Goal: Obtain resource: Download file/media

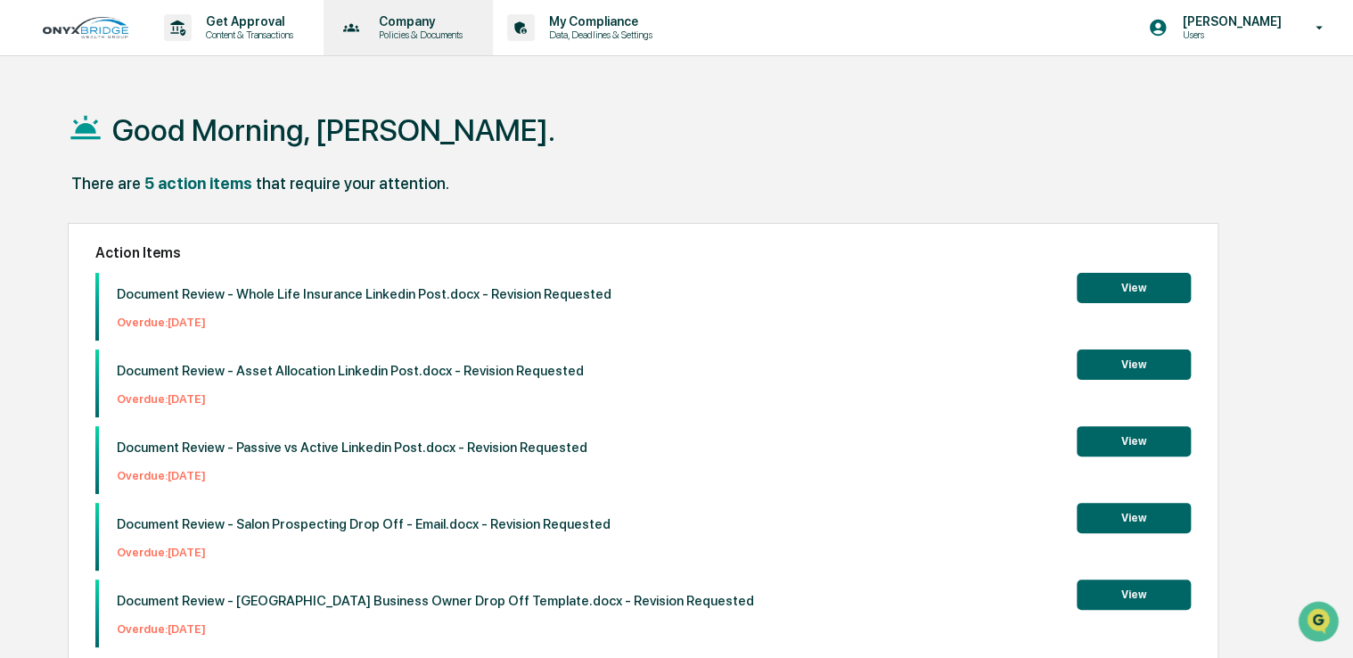
click at [422, 29] on p "Policies & Documents" at bounding box center [418, 35] width 107 height 12
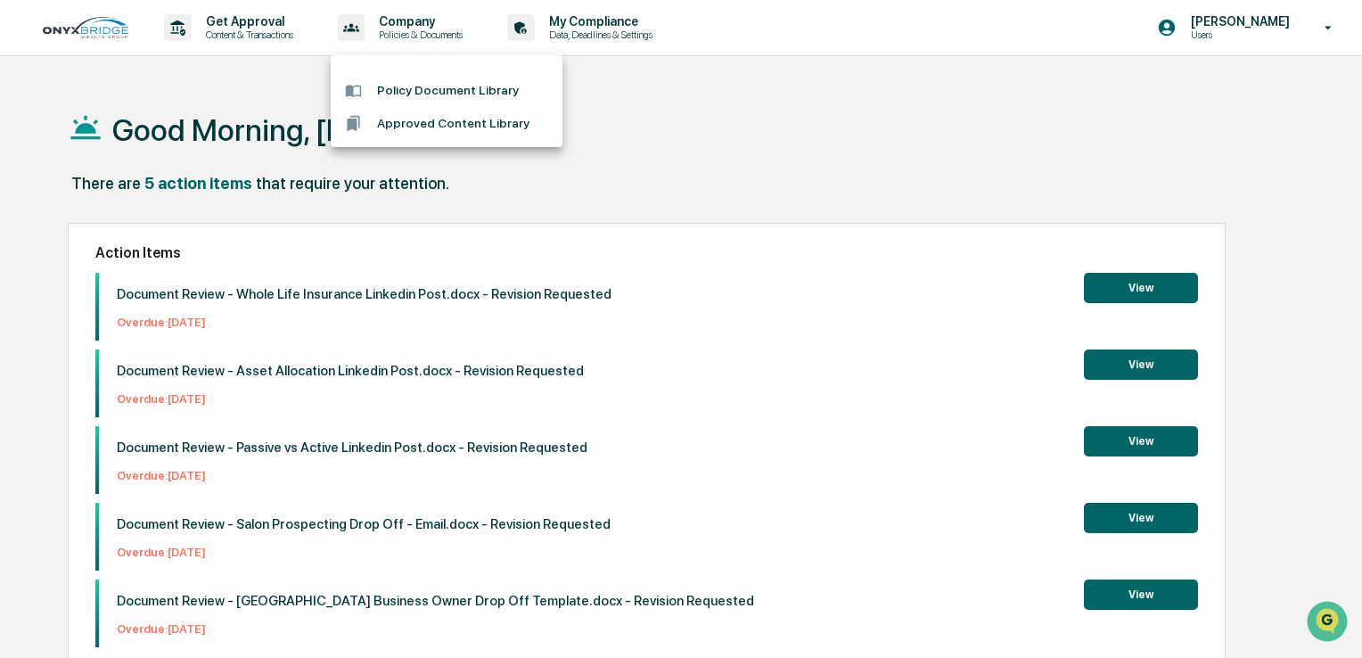
click at [427, 98] on li "Policy Document Library" at bounding box center [447, 90] width 232 height 33
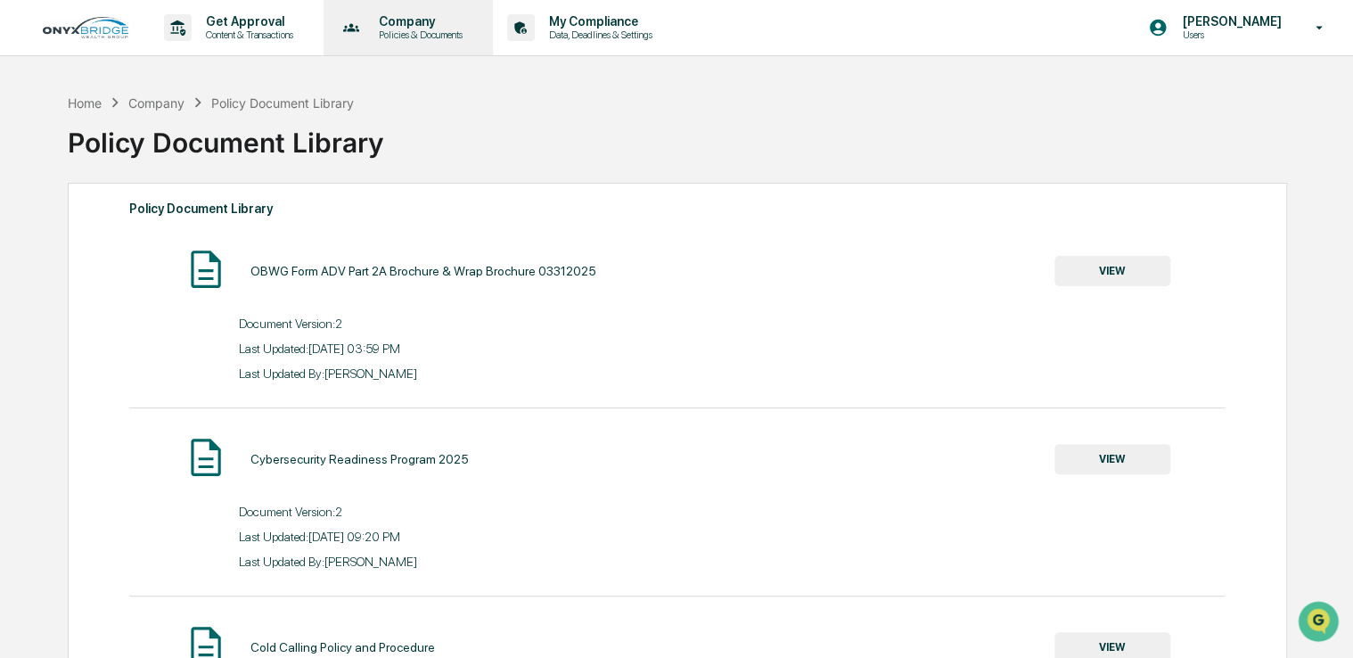
click at [442, 35] on p "Policies & Documents" at bounding box center [418, 35] width 107 height 12
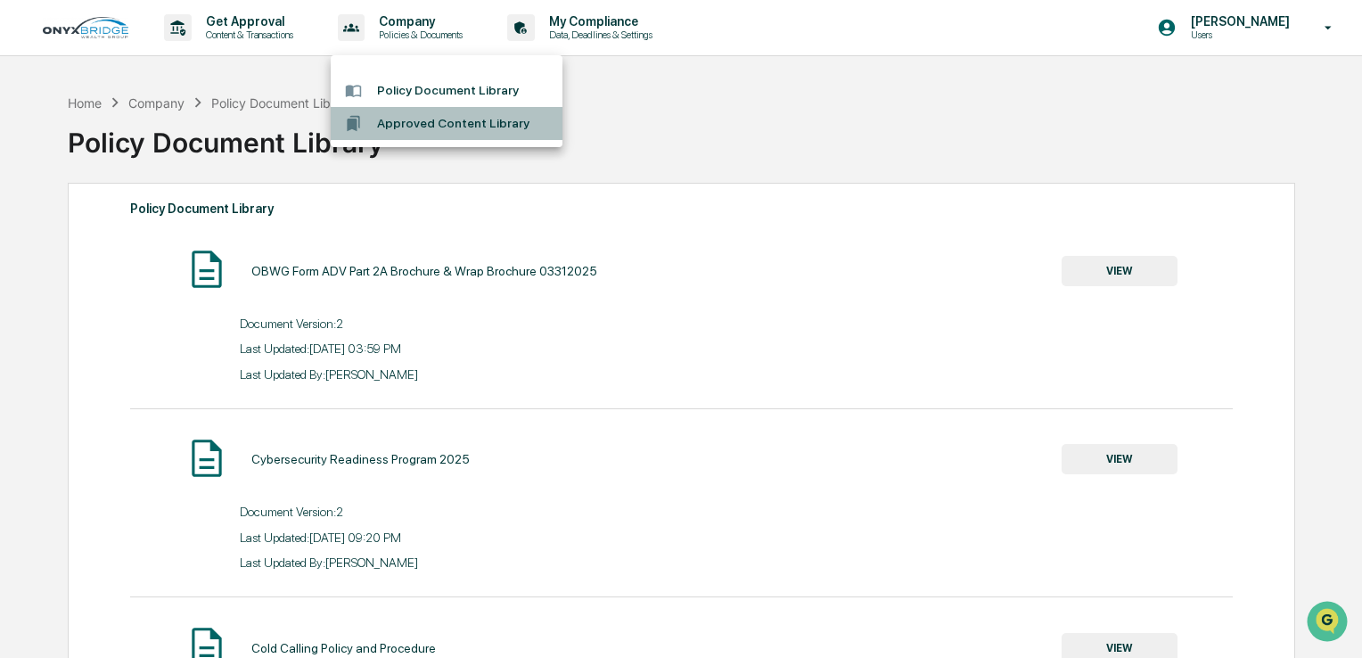
click at [434, 116] on li "Approved Content Library" at bounding box center [447, 123] width 232 height 33
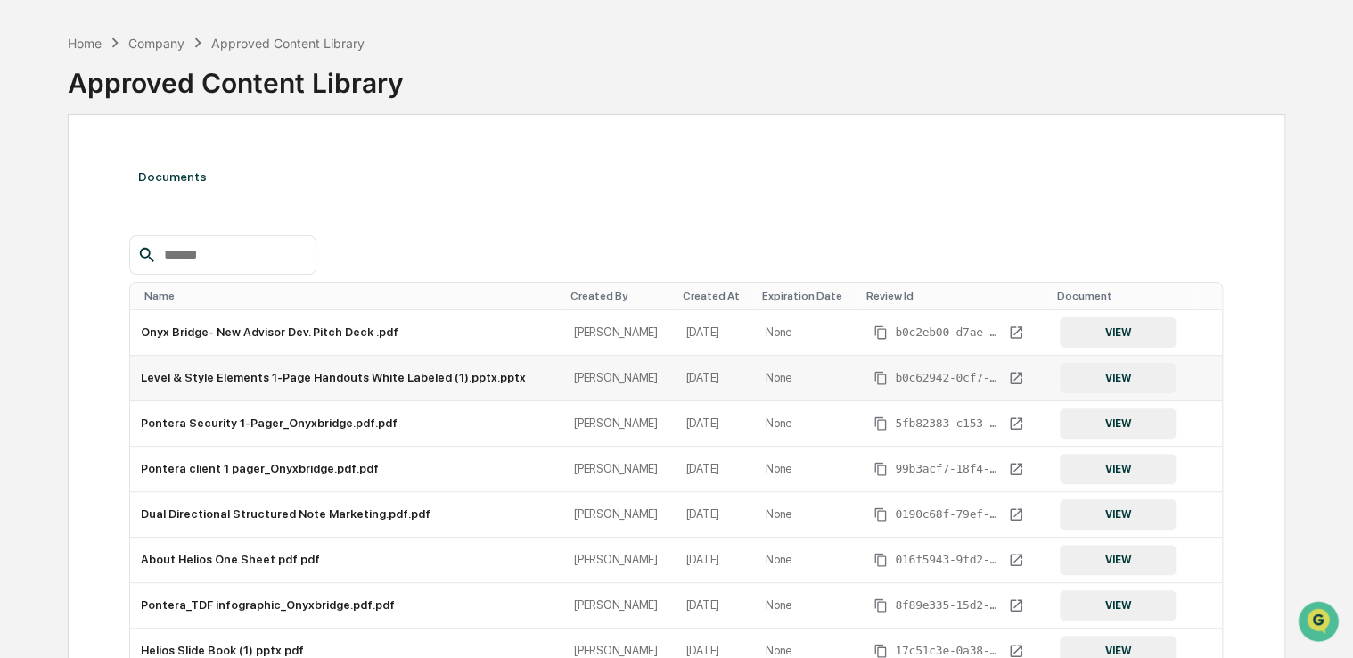
scroll to position [89, 0]
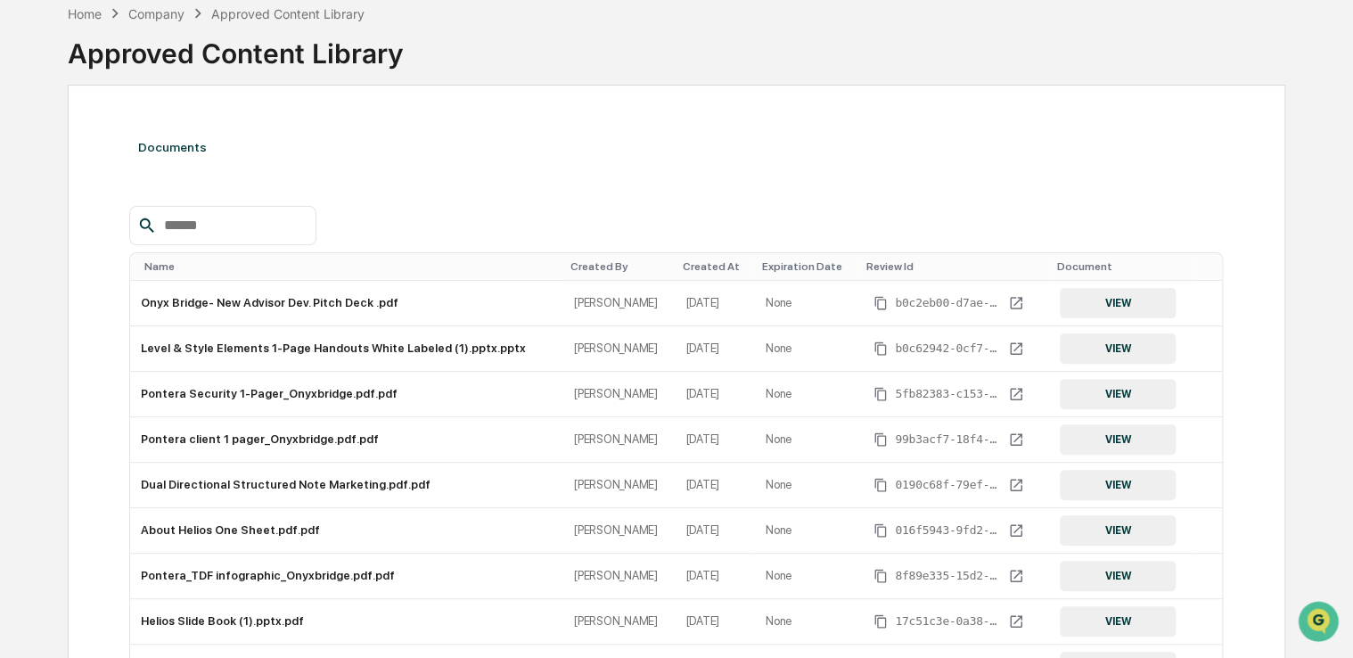
click at [218, 226] on input "text" at bounding box center [233, 225] width 152 height 23
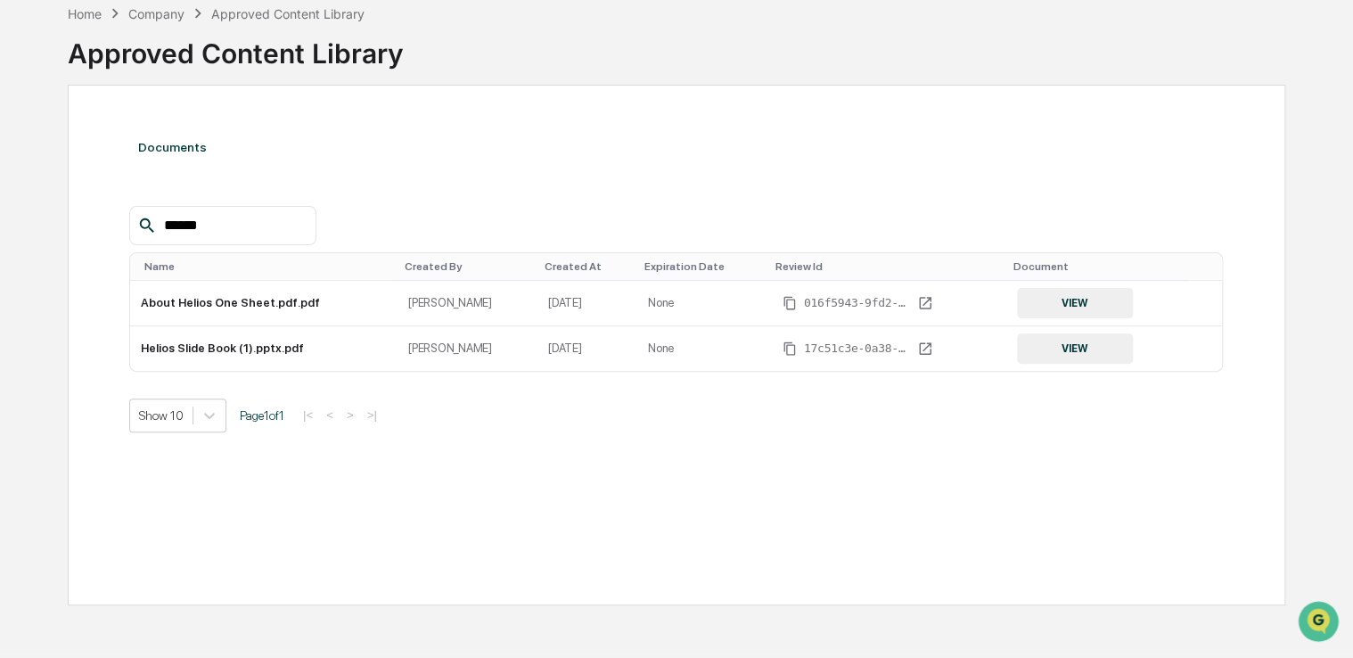
scroll to position [85, 0]
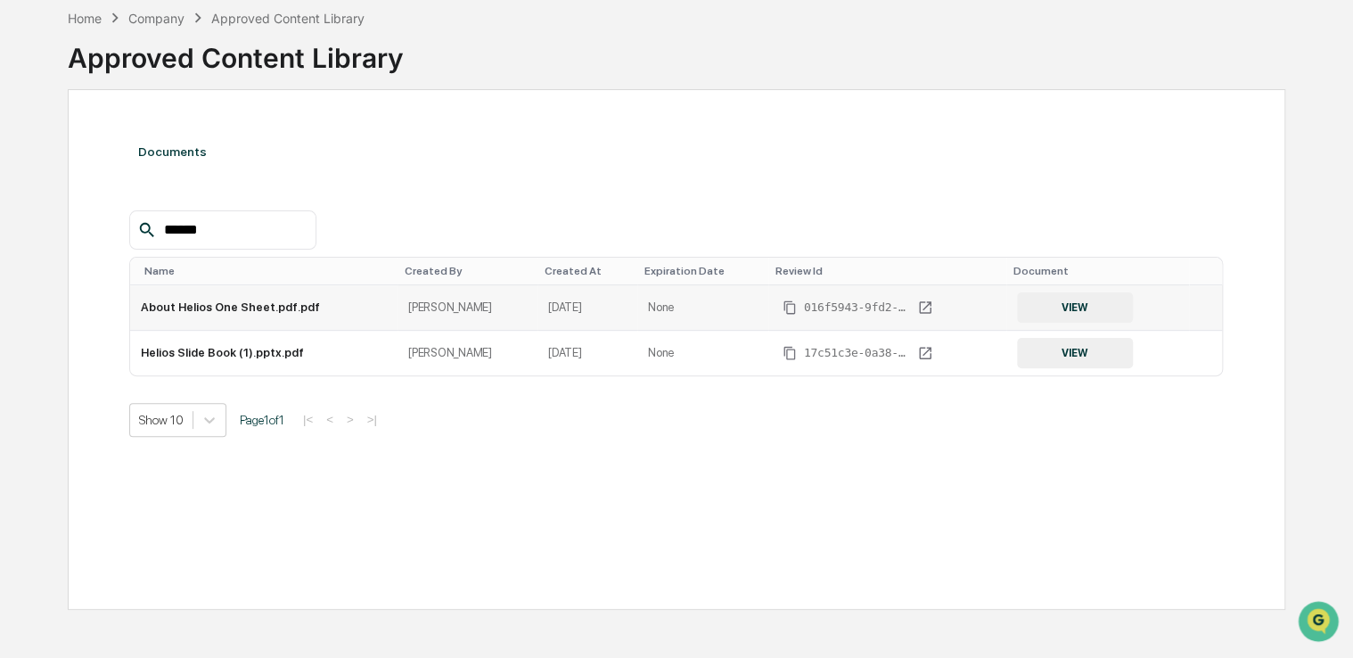
type input "******"
click at [259, 308] on td "About Helios One Sheet.pdf.pdf" at bounding box center [263, 307] width 267 height 45
click at [1082, 308] on button "VIEW" at bounding box center [1075, 307] width 116 height 30
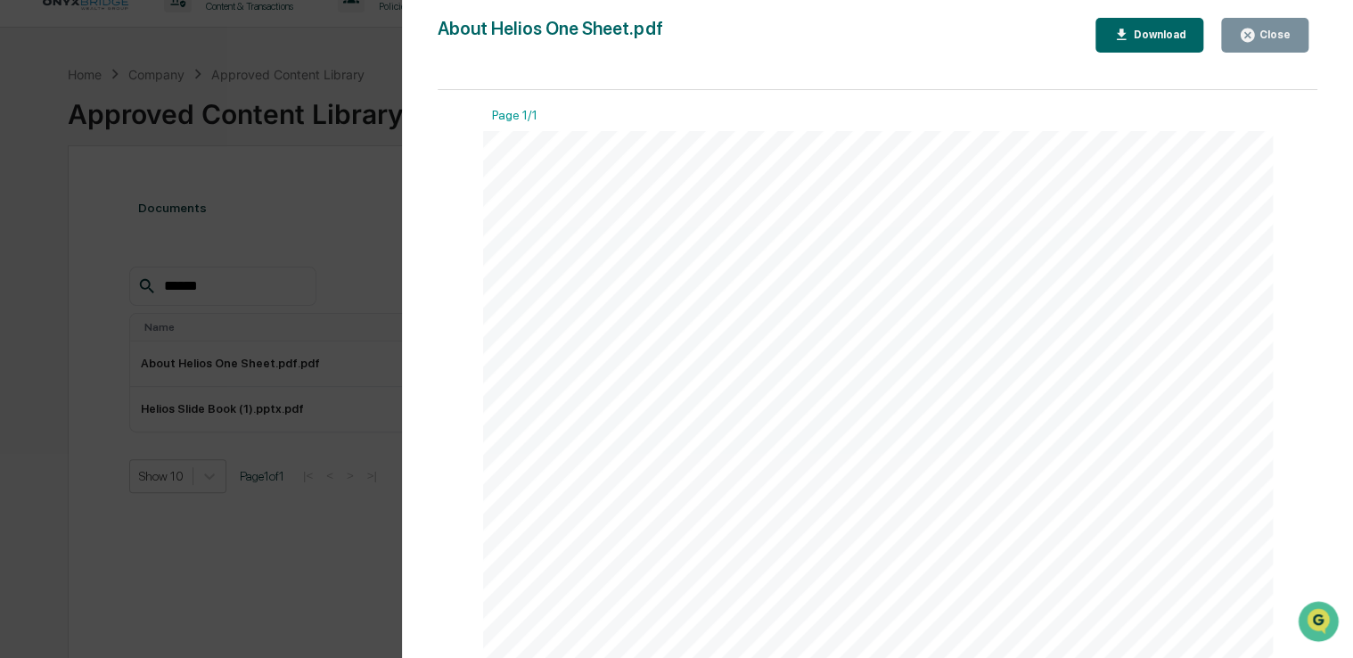
scroll to position [0, 0]
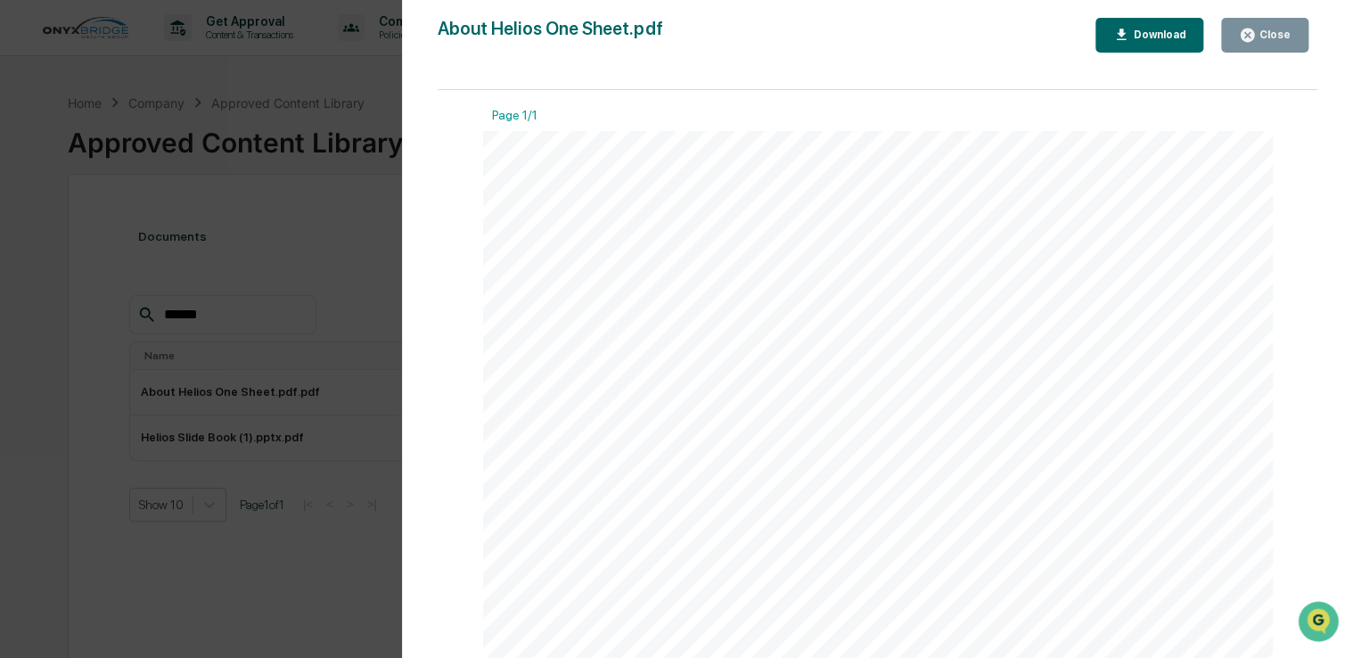
click at [1279, 29] on div "Close" at bounding box center [1273, 35] width 35 height 12
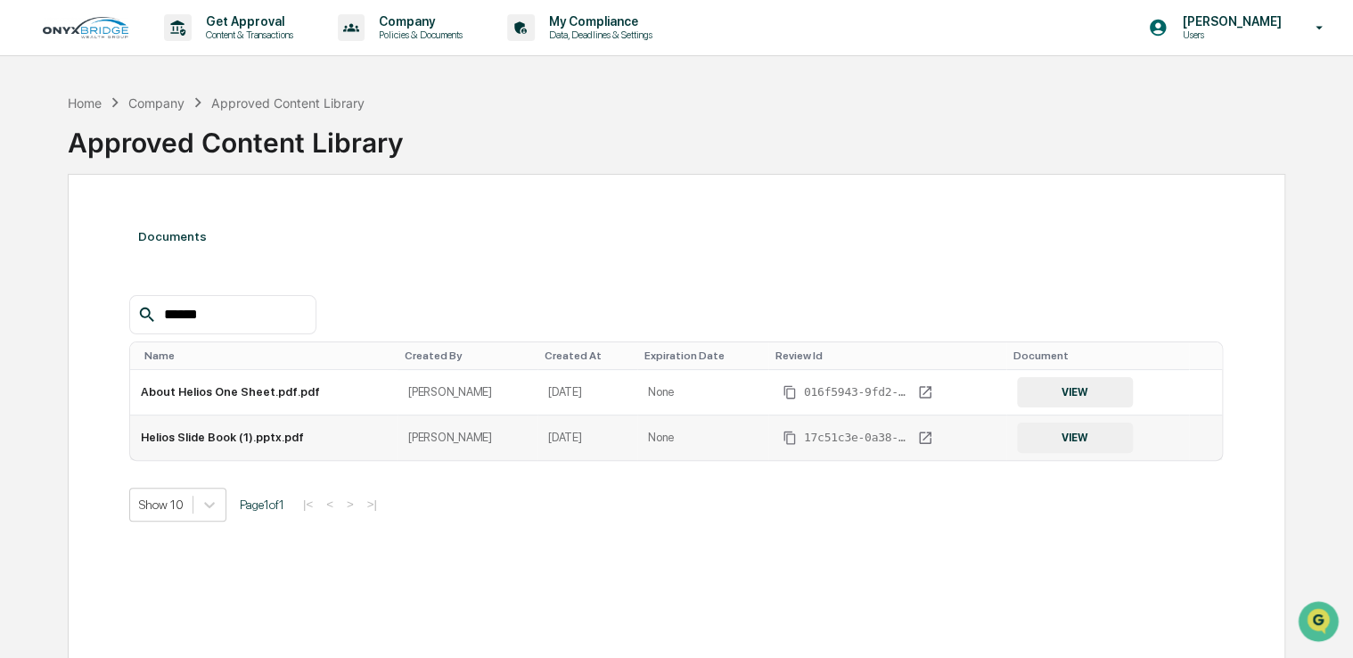
click at [267, 439] on td "Helios Slide Book (1).pptx.pdf" at bounding box center [263, 437] width 267 height 45
click at [1045, 435] on button "VIEW" at bounding box center [1075, 438] width 116 height 30
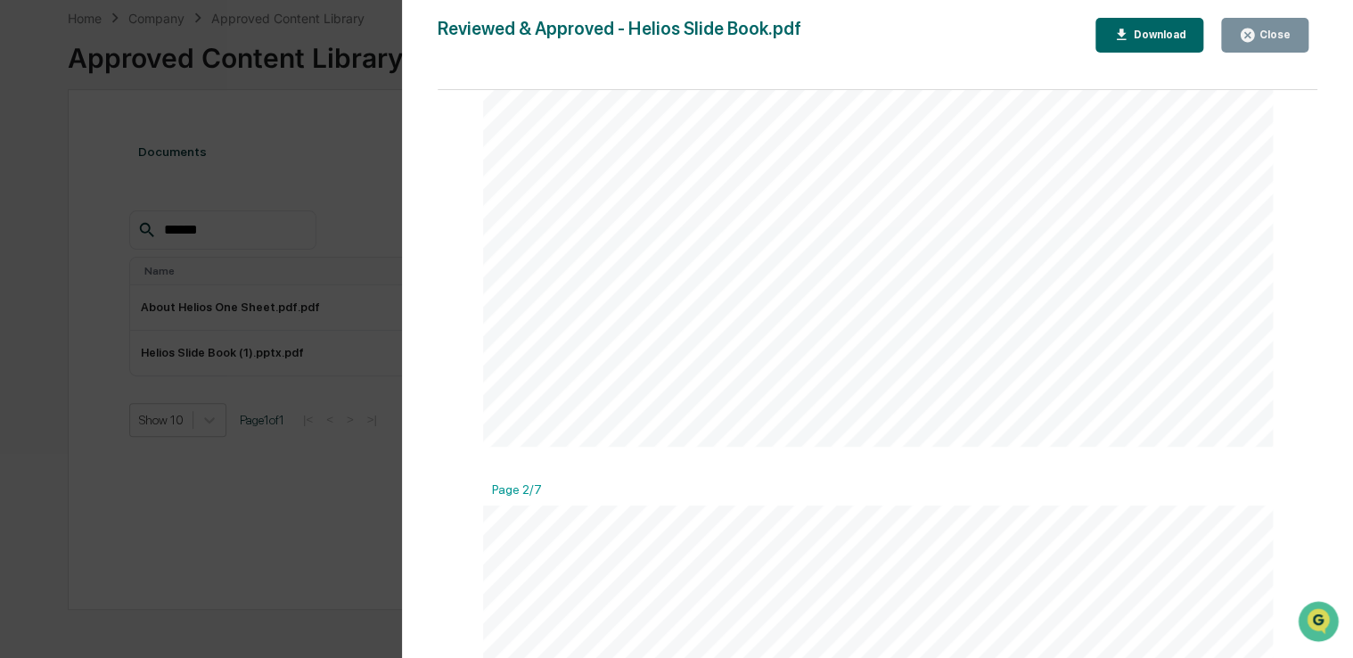
scroll to position [570, 0]
click at [1275, 44] on button "Close" at bounding box center [1265, 35] width 87 height 35
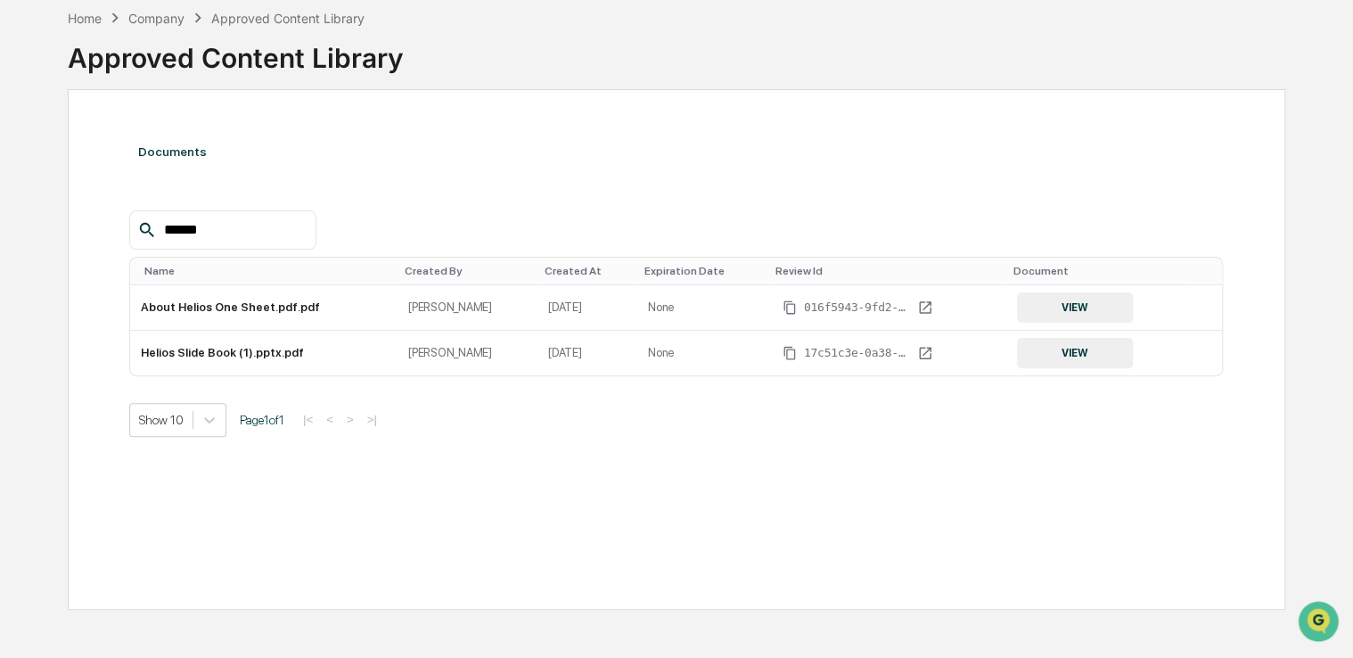
drag, startPoint x: 229, startPoint y: 225, endPoint x: 60, endPoint y: 265, distance: 174.1
click at [68, 265] on div "Documents ****** Name Created By Created At Expiration Date Review Id Document …" at bounding box center [677, 349] width 1218 height 521
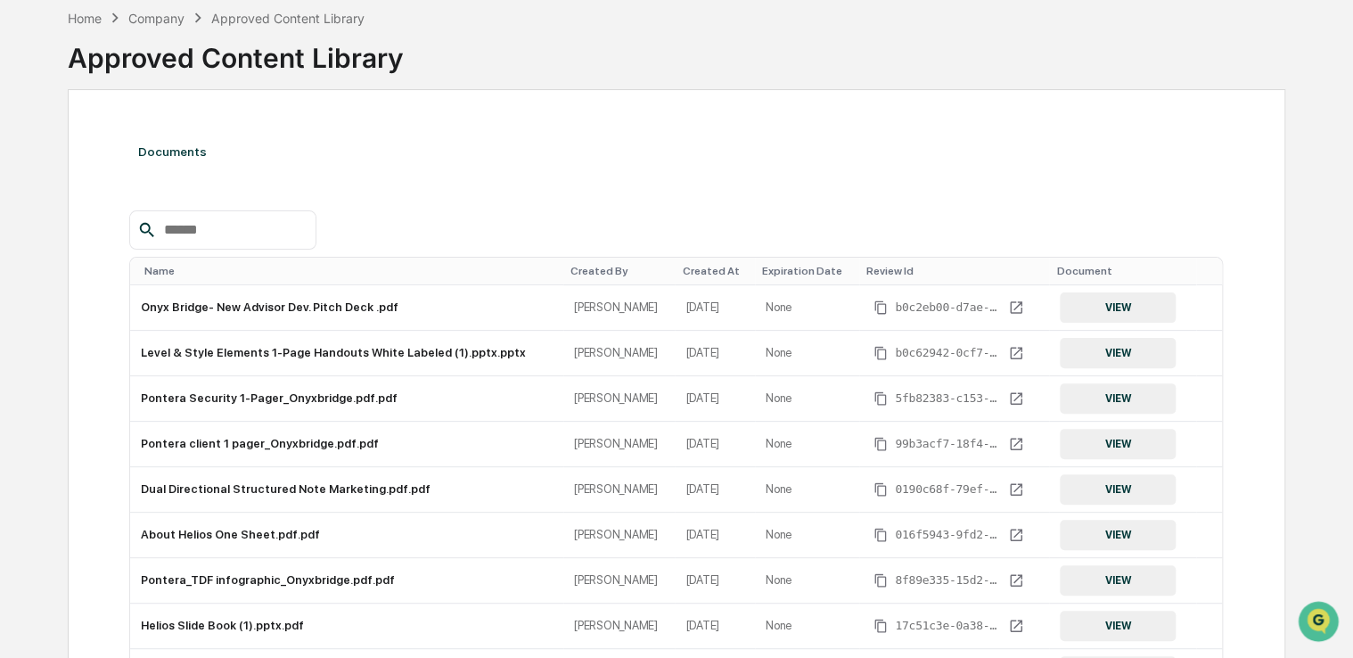
click at [496, 219] on div at bounding box center [676, 229] width 1095 height 39
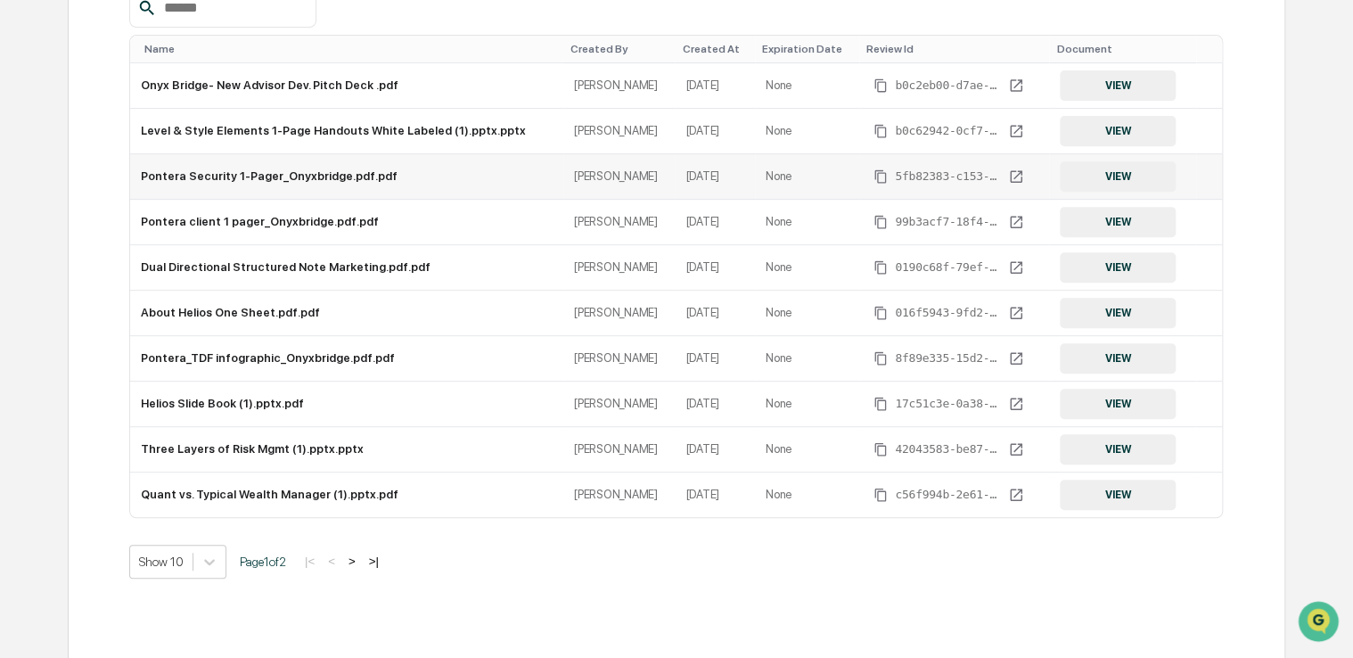
scroll to position [310, 0]
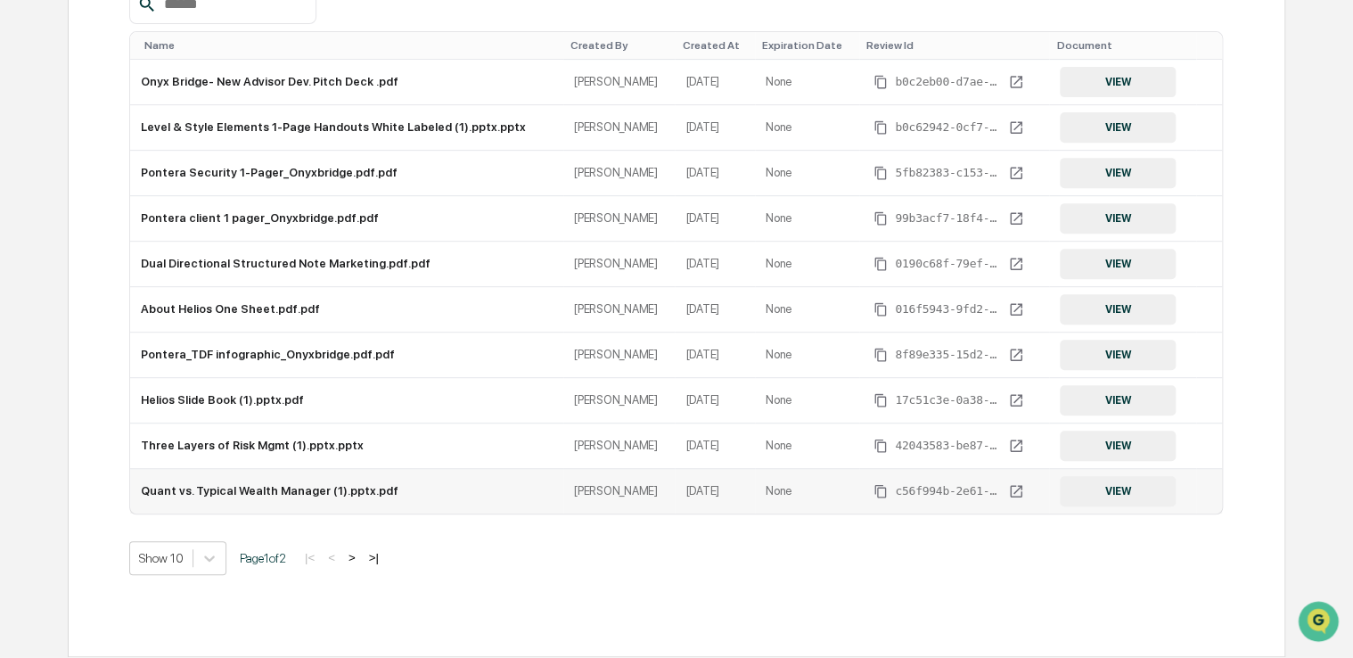
click at [1132, 491] on button "VIEW" at bounding box center [1118, 491] width 116 height 30
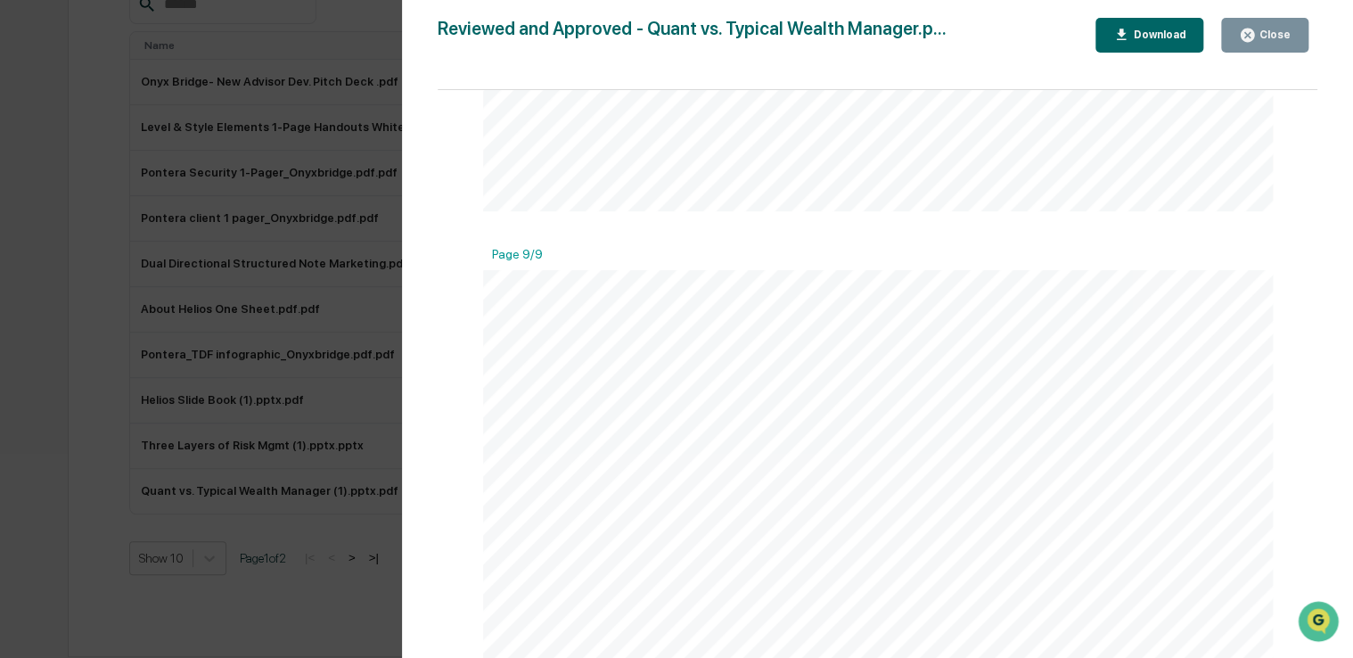
scroll to position [3945, 0]
click at [1136, 48] on button "Download" at bounding box center [1150, 35] width 109 height 35
click at [1263, 45] on button "Close" at bounding box center [1265, 35] width 87 height 35
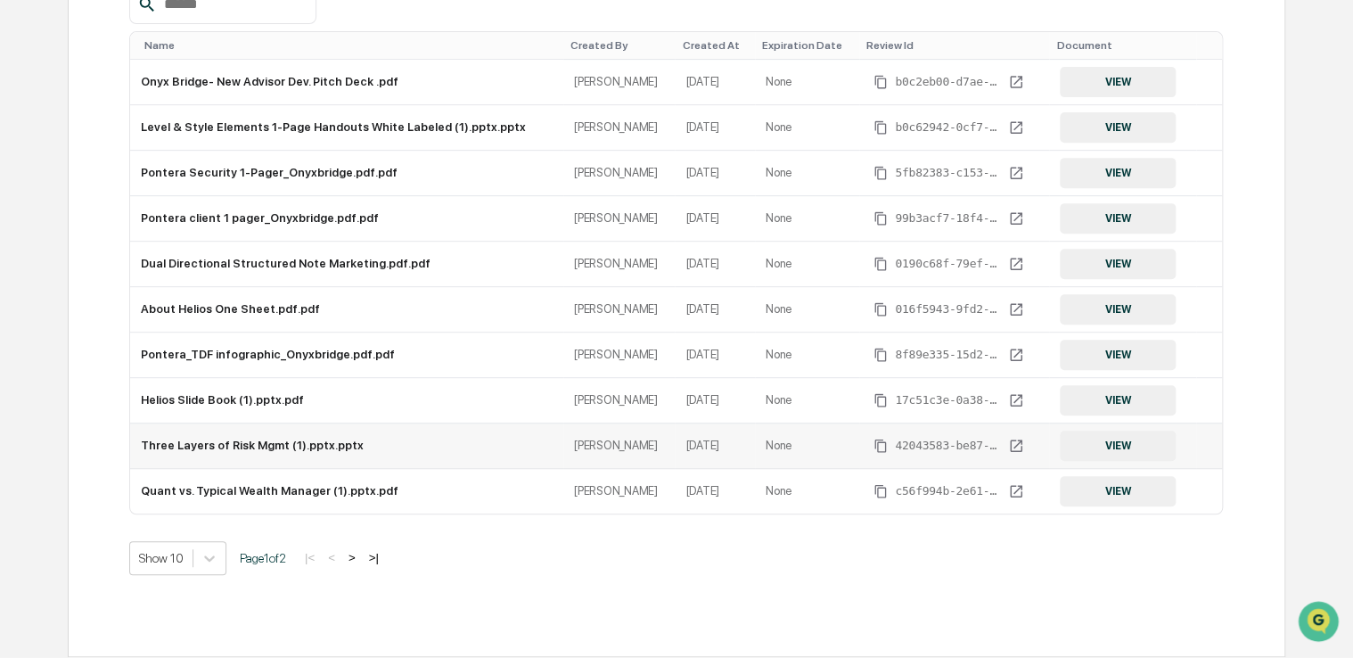
click at [1085, 451] on button "VIEW" at bounding box center [1118, 446] width 116 height 30
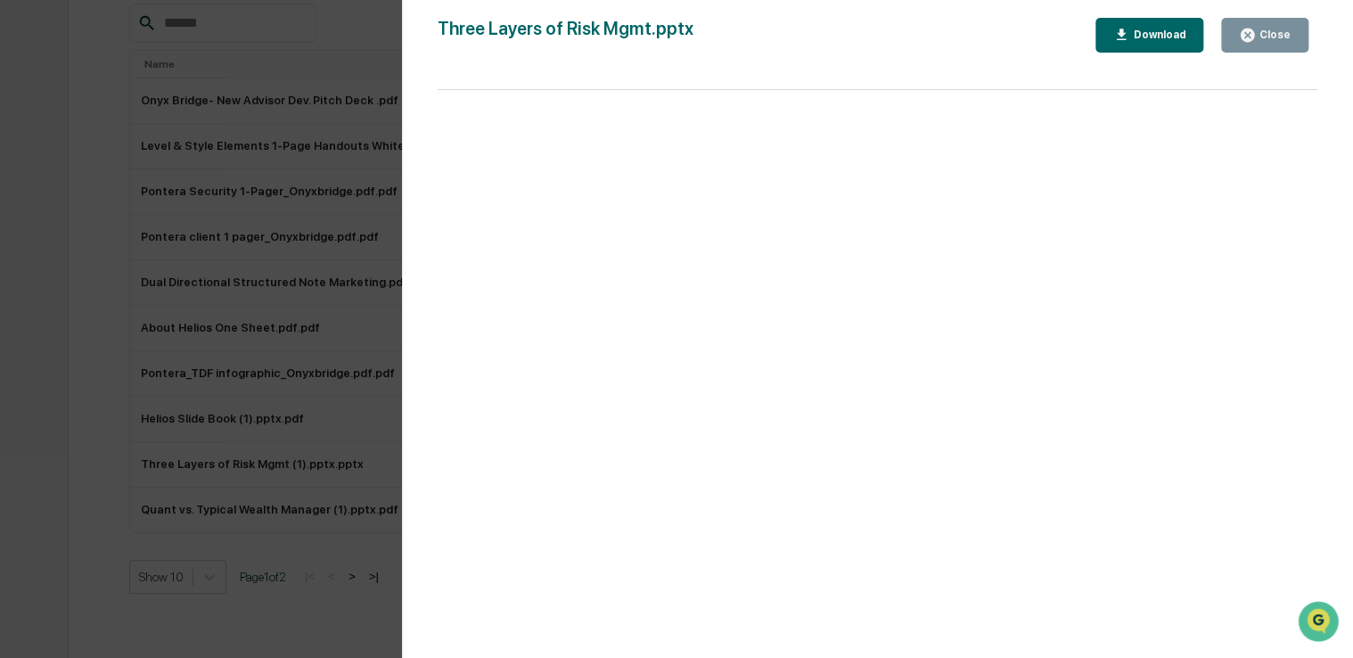
scroll to position [310, 0]
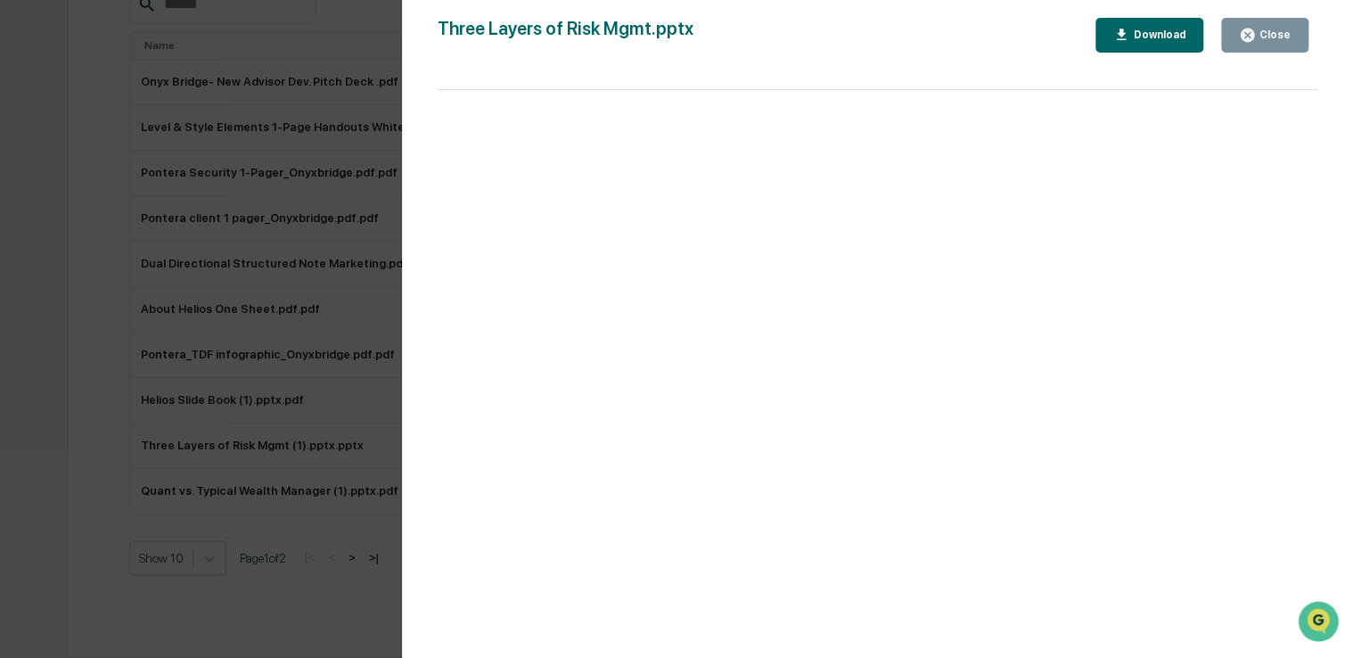
drag, startPoint x: 162, startPoint y: 399, endPoint x: 660, endPoint y: 269, distance: 514.0
click at [163, 399] on div "Version History [DATE] 04:41 PM [PERSON_NAME] Three Layers of Risk Mgmt.pptx Cl…" at bounding box center [676, 329] width 1353 height 658
